Goal: Task Accomplishment & Management: Understand process/instructions

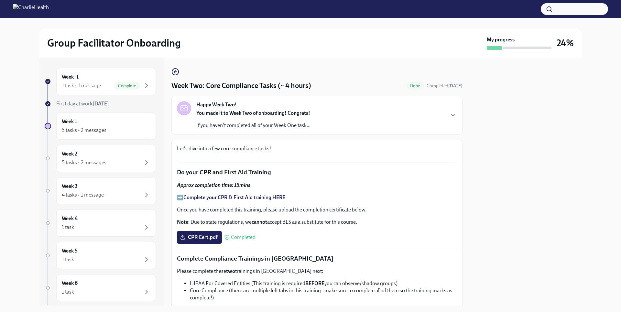
click at [409, 148] on p "Let's dive into a few core compliance tasks!" at bounding box center [317, 148] width 280 height 7
click at [175, 72] on icon "button" at bounding box center [175, 72] width 3 height 0
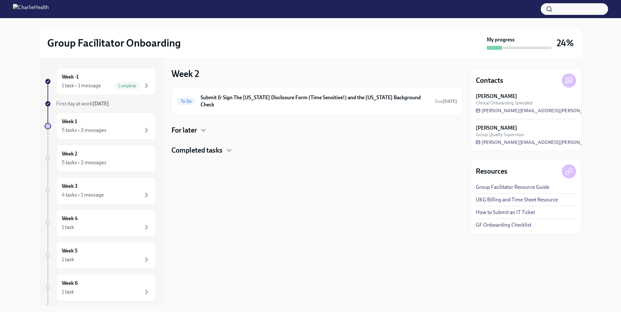
click at [211, 146] on h4 "Completed tasks" at bounding box center [196, 150] width 51 height 10
click at [202, 126] on icon "button" at bounding box center [203, 130] width 8 height 8
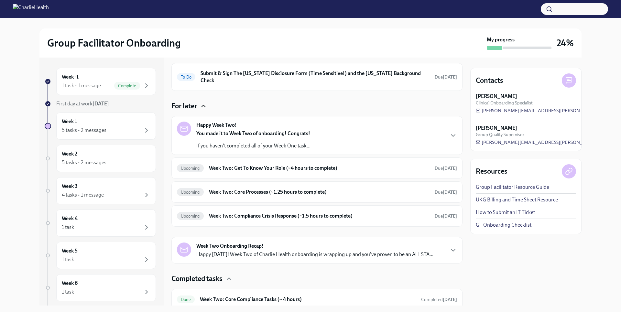
scroll to position [43, 0]
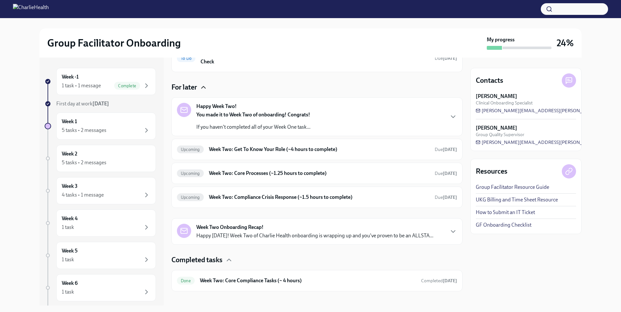
click at [257, 277] on h6 "Week Two: Core Compliance Tasks (~ 4 hours)" at bounding box center [308, 280] width 216 height 7
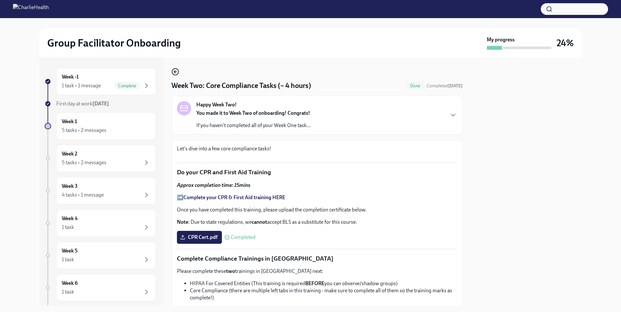
click at [172, 72] on circle "button" at bounding box center [175, 72] width 6 height 6
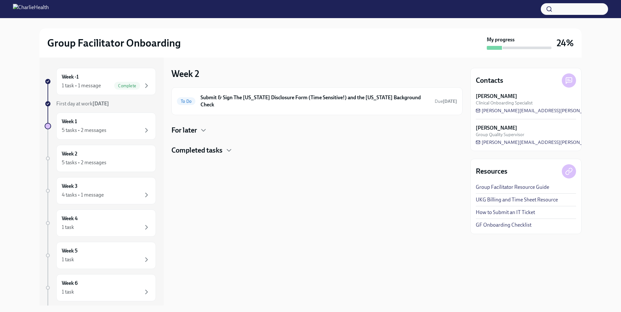
click at [280, 100] on h6 "Submit & Sign The [US_STATE] Disclosure Form (Time Sensitive!) and the [US_STAT…" at bounding box center [314, 101] width 229 height 14
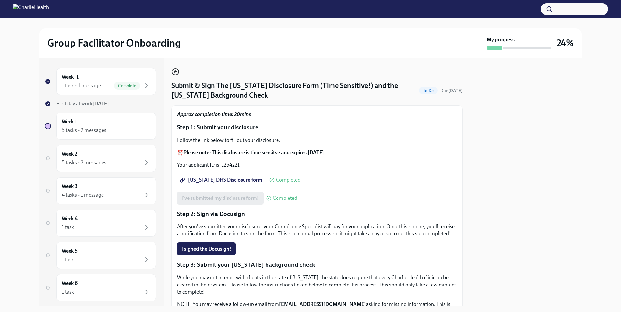
click at [174, 72] on icon "button" at bounding box center [174, 71] width 1 height 3
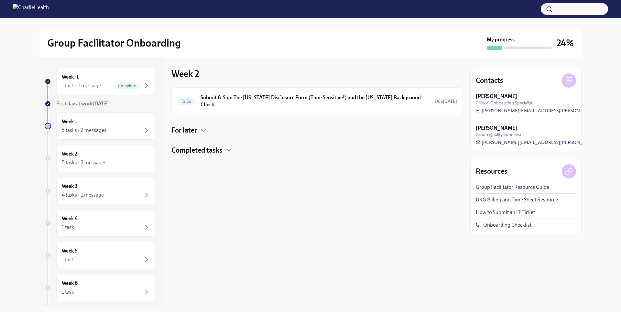
click at [194, 125] on h4 "For later" at bounding box center [184, 130] width 26 height 10
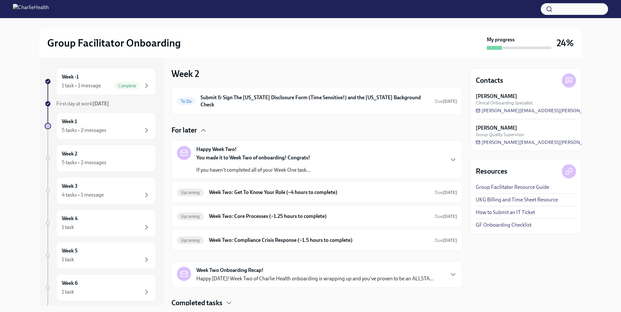
click at [282, 155] on div "You made it to Week Two of onboarding! Congrats! If you haven't completed all o…" at bounding box center [253, 163] width 114 height 19
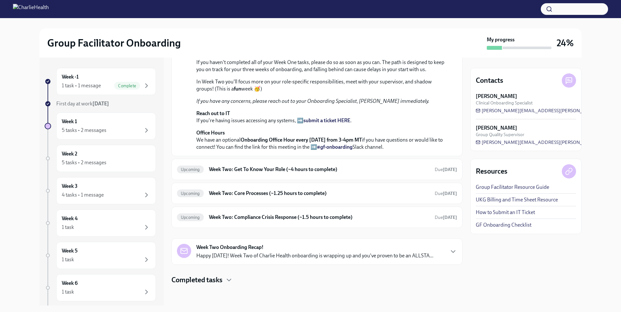
scroll to position [237, 0]
click at [280, 172] on h6 "Week Two: Get To Know Your Role (~4 hours to complete)" at bounding box center [319, 169] width 220 height 7
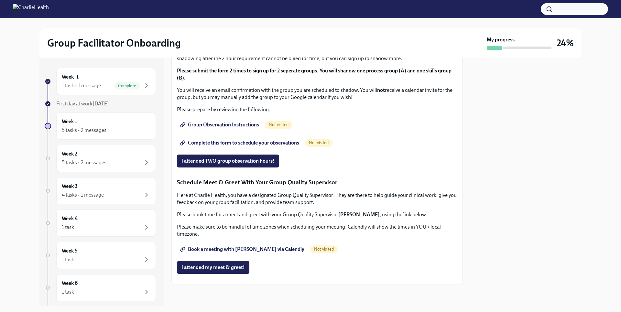
scroll to position [406, 0]
click at [222, 131] on link "Group Observation Instructions" at bounding box center [220, 124] width 87 height 13
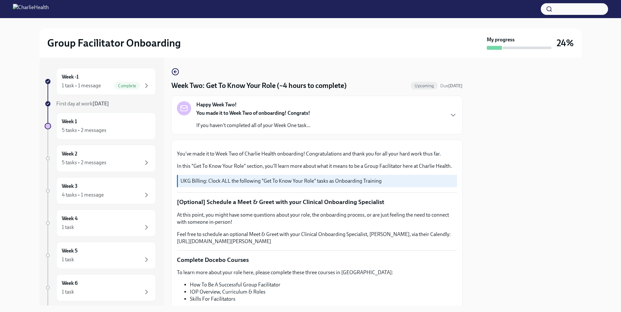
click at [351, 102] on div "Happy Week Two! You made it to Week Two of onboarding! Congrats! If you haven't…" at bounding box center [317, 115] width 280 height 28
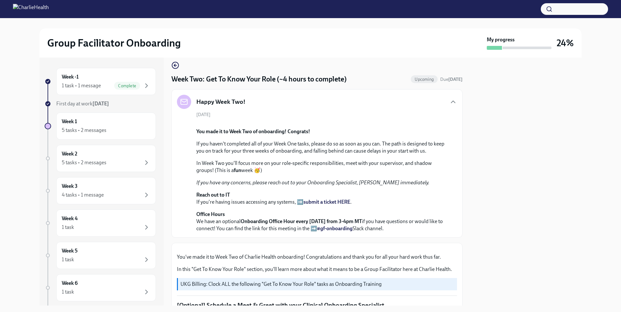
scroll to position [0, 0]
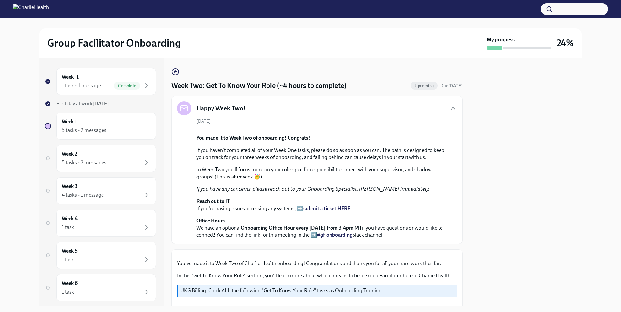
click at [171, 76] on div "Week -1 1 task • 1 message Complete First day at work [DATE] Week 1 5 tasks • 2…" at bounding box center [310, 182] width 542 height 248
click at [175, 73] on icon "button" at bounding box center [174, 71] width 1 height 3
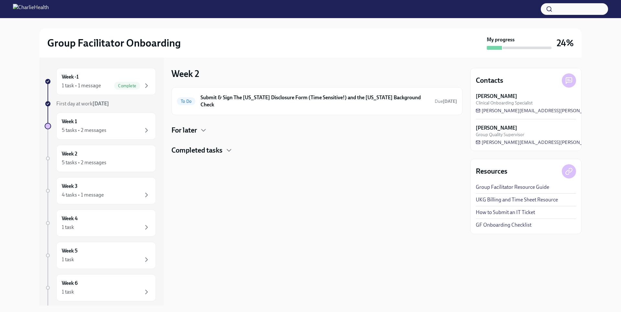
click at [188, 128] on h4 "For later" at bounding box center [184, 130] width 26 height 10
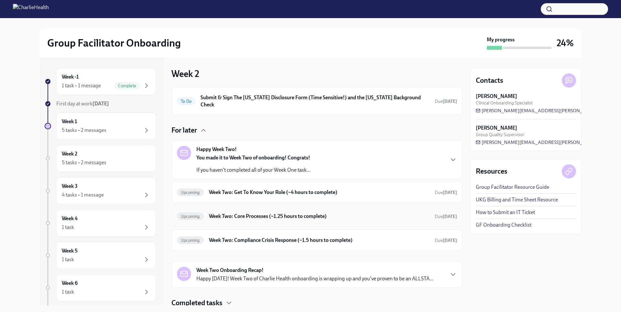
click at [252, 213] on h6 "Week Two: Core Processes (~1.25 hours to complete)" at bounding box center [319, 216] width 220 height 7
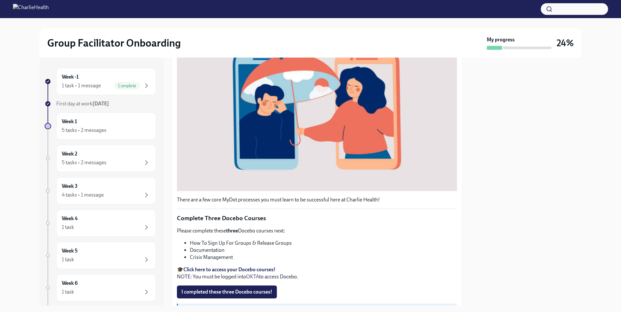
scroll to position [142, 0]
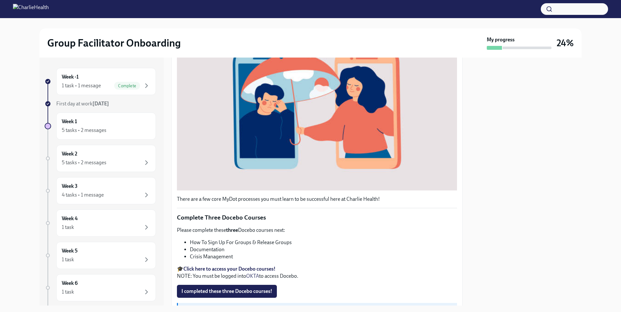
click at [275, 266] on strong "Click here to access your Docebo courses!" at bounding box center [229, 269] width 92 height 6
